Goal: Browse casually: Explore the website without a specific task or goal

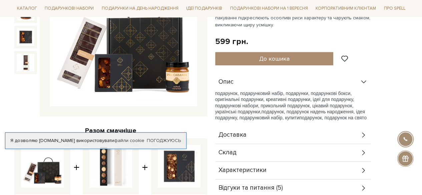
scroll to position [100, 0]
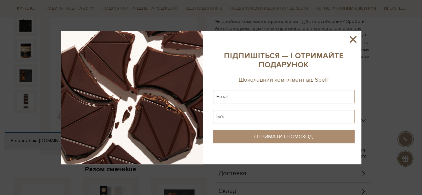
click at [356, 40] on icon at bounding box center [352, 39] width 11 height 11
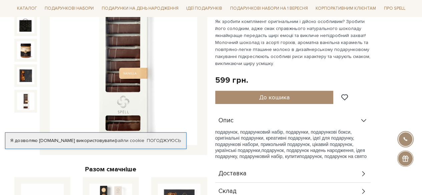
click at [26, 94] on img at bounding box center [25, 100] width 17 height 17
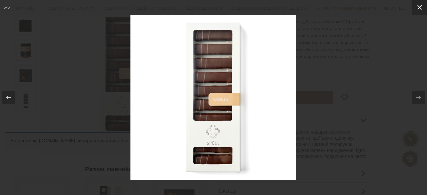
click at [419, 3] on button at bounding box center [419, 7] width 15 height 15
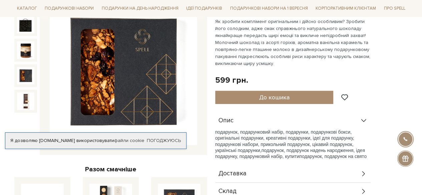
click at [22, 73] on img at bounding box center [25, 75] width 17 height 17
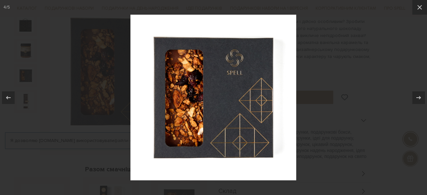
click at [372, 48] on div at bounding box center [213, 97] width 427 height 195
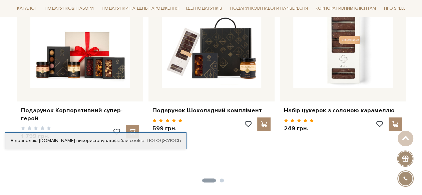
scroll to position [309, 0]
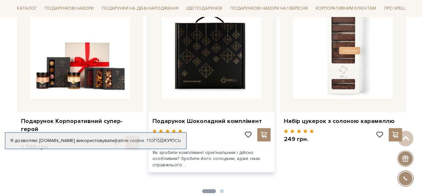
click at [226, 57] on img at bounding box center [211, 48] width 99 height 99
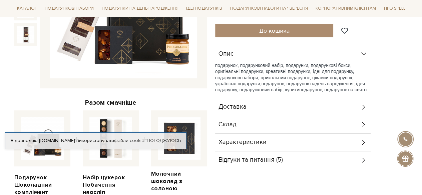
scroll to position [67, 0]
